Goal: Transaction & Acquisition: Download file/media

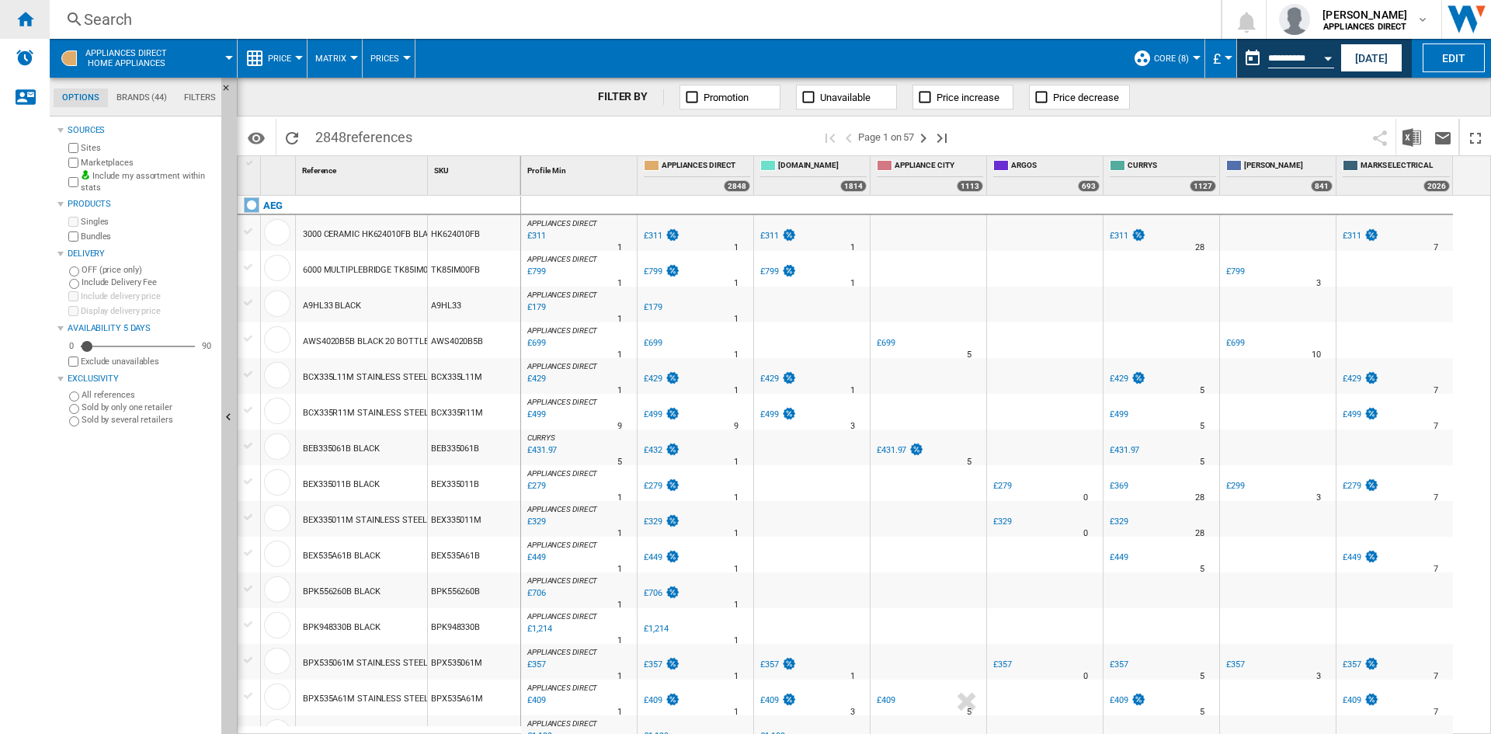
click at [22, 19] on ng-md-icon "Home" at bounding box center [25, 18] width 19 height 19
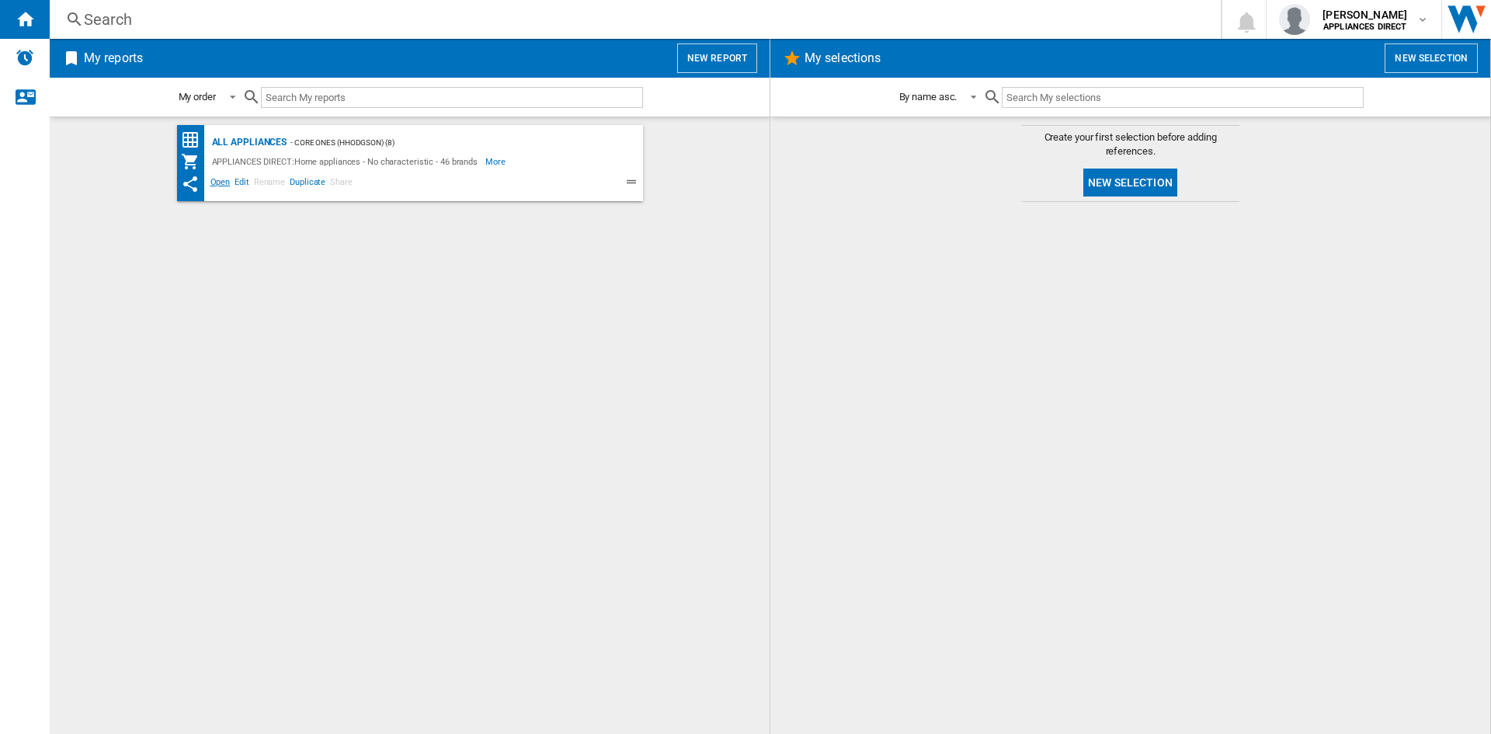
click at [227, 176] on span "Open" at bounding box center [220, 184] width 25 height 19
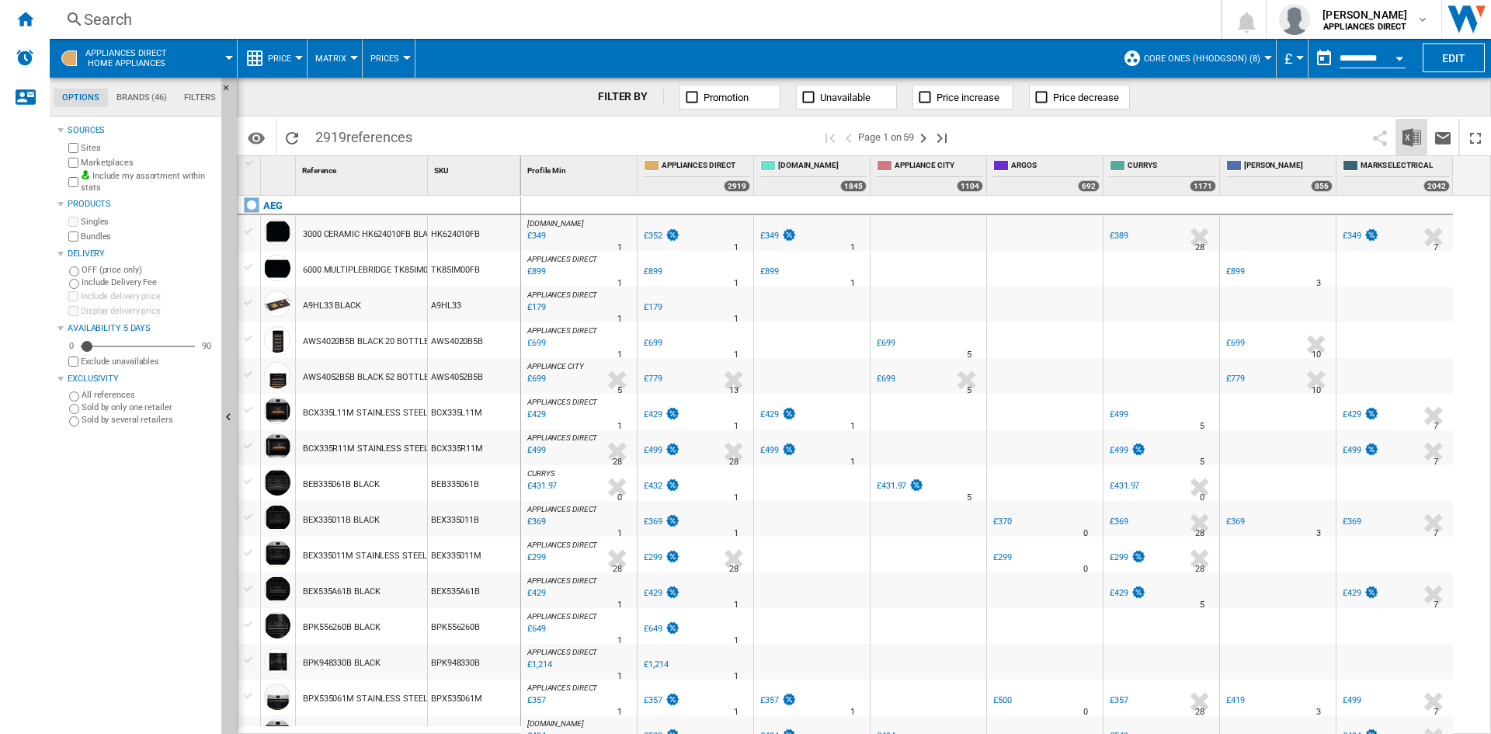
click at [1405, 140] on img "Download in Excel" at bounding box center [1411, 137] width 19 height 19
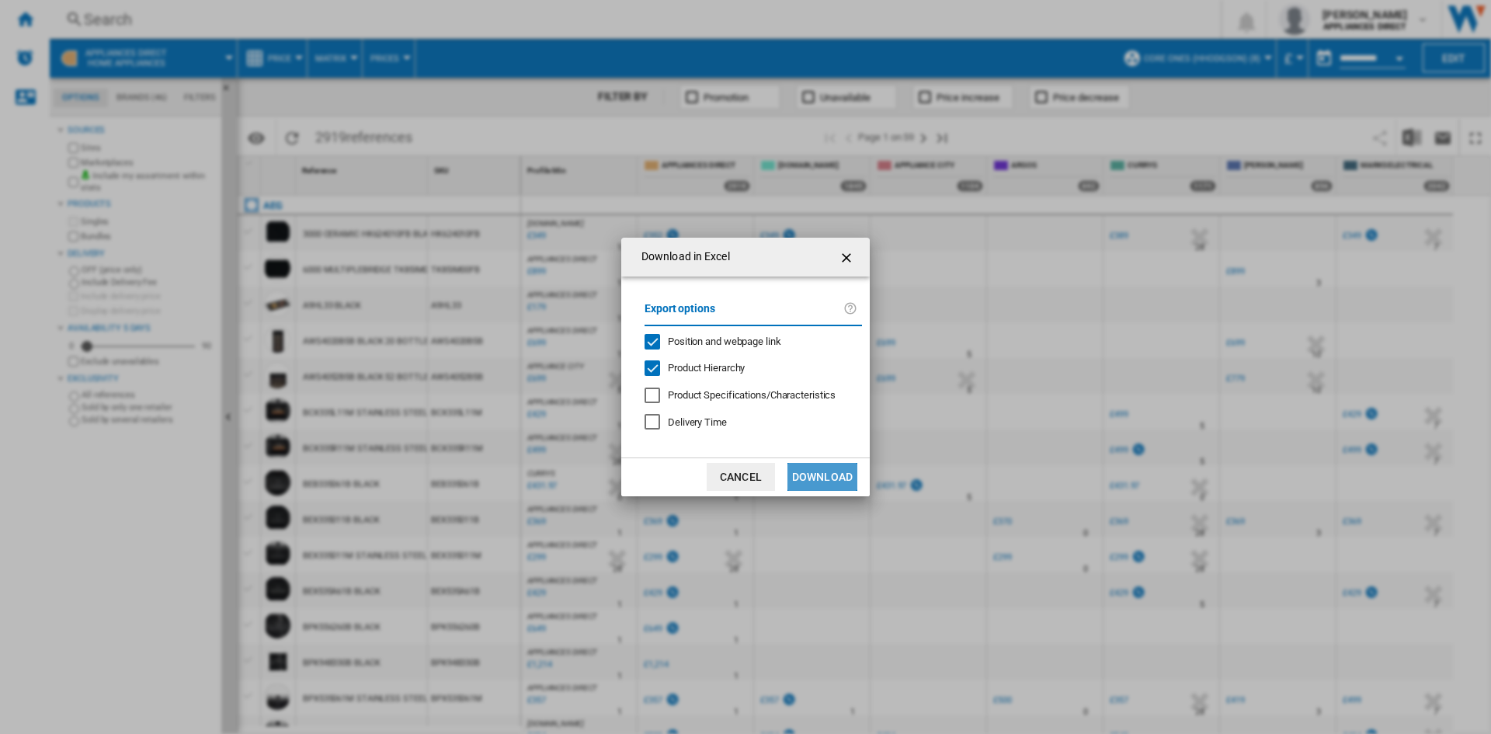
click at [821, 464] on button "Download" at bounding box center [822, 477] width 70 height 28
